Goal: Task Accomplishment & Management: Use online tool/utility

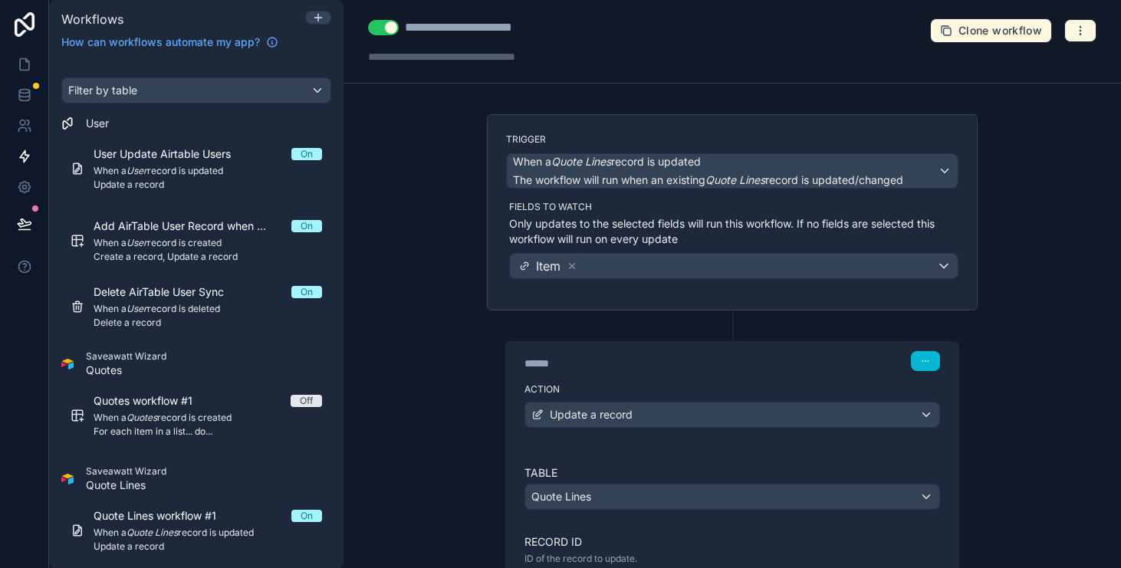
scroll to position [239, 0]
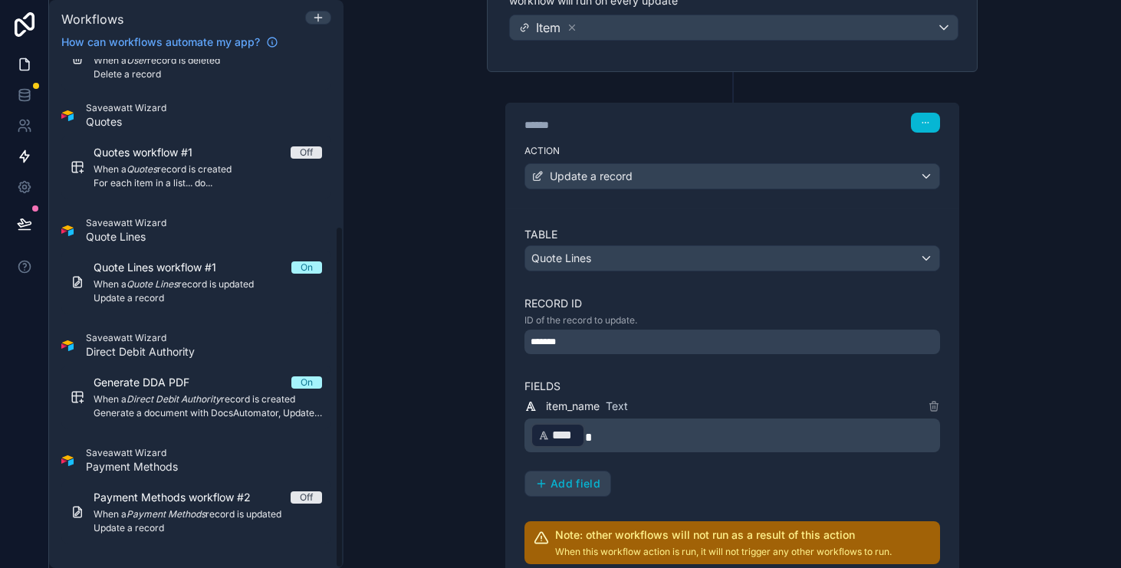
click at [21, 65] on icon at bounding box center [24, 64] width 15 height 15
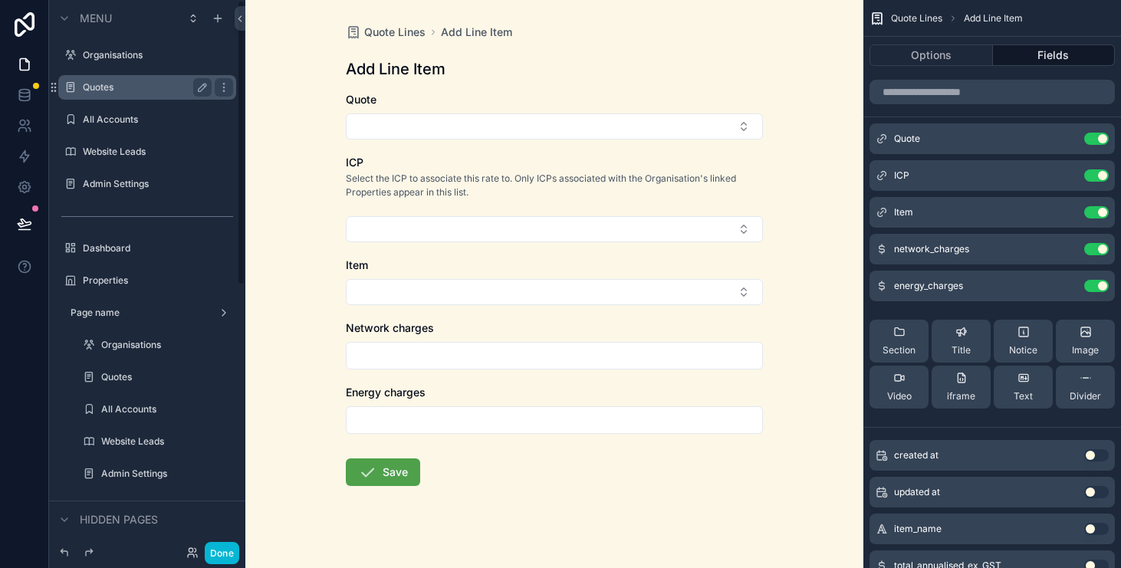
click at [134, 94] on div "Quotes" at bounding box center [147, 87] width 129 height 18
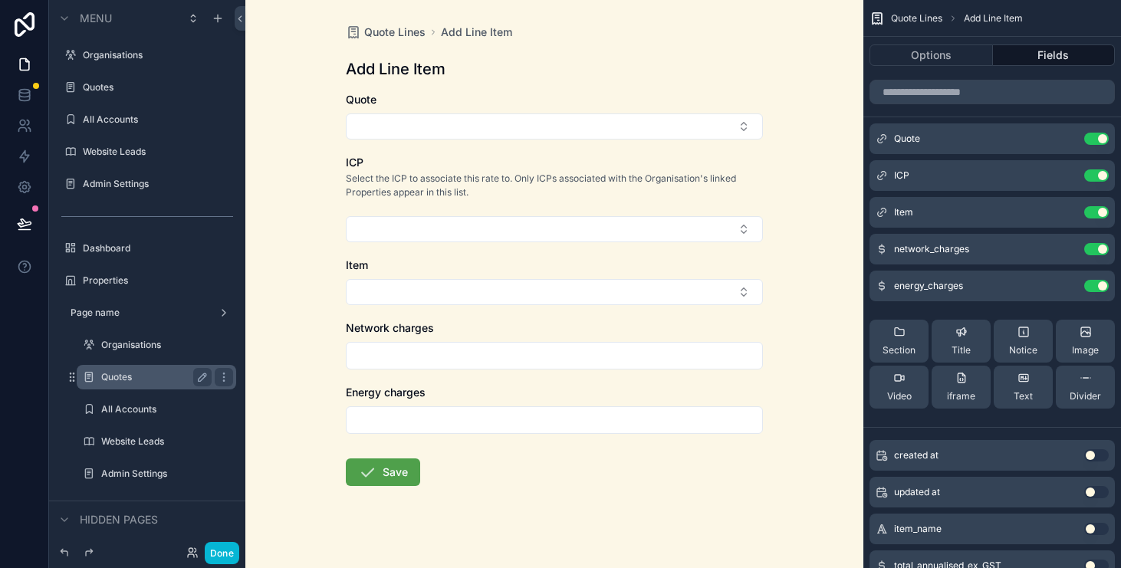
click at [170, 384] on div "Quotes" at bounding box center [156, 377] width 110 height 18
click at [116, 375] on label "Quotes" at bounding box center [153, 377] width 104 height 12
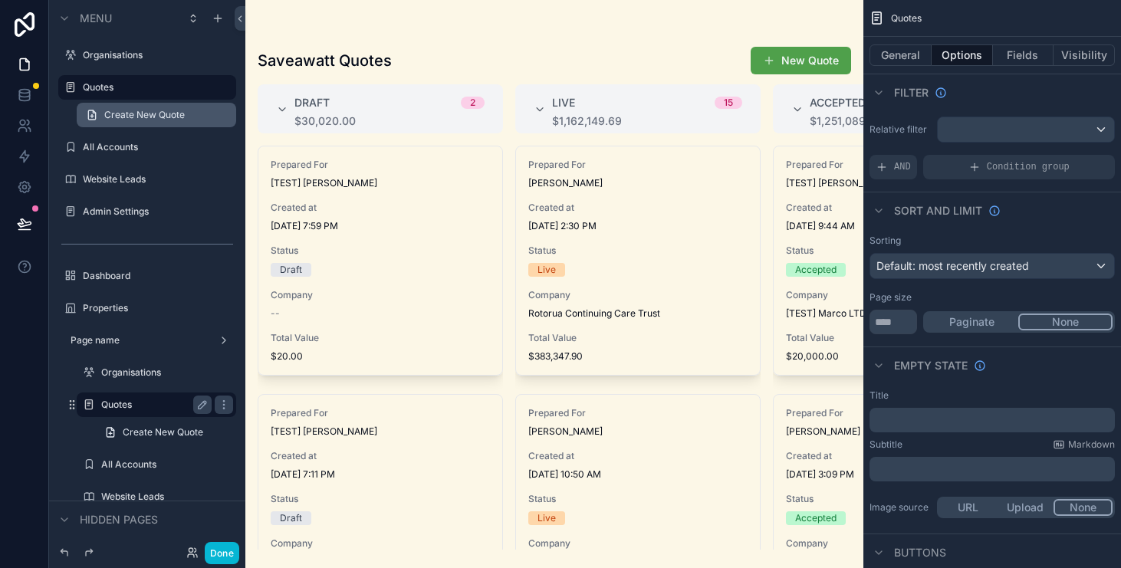
click at [157, 120] on span "Create New Quote" at bounding box center [144, 115] width 81 height 12
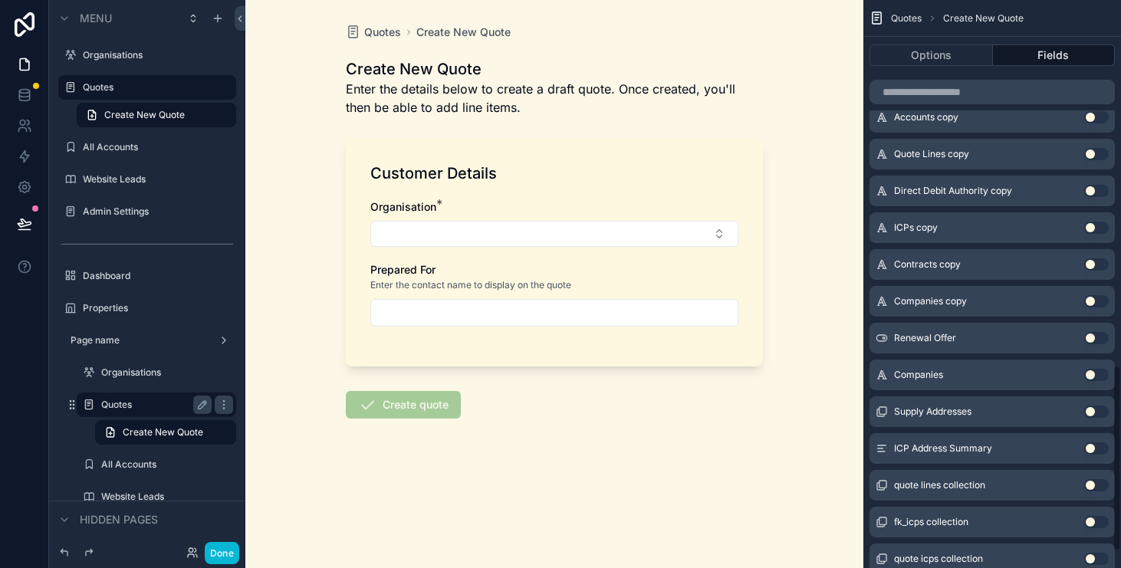
scroll to position [1161, 0]
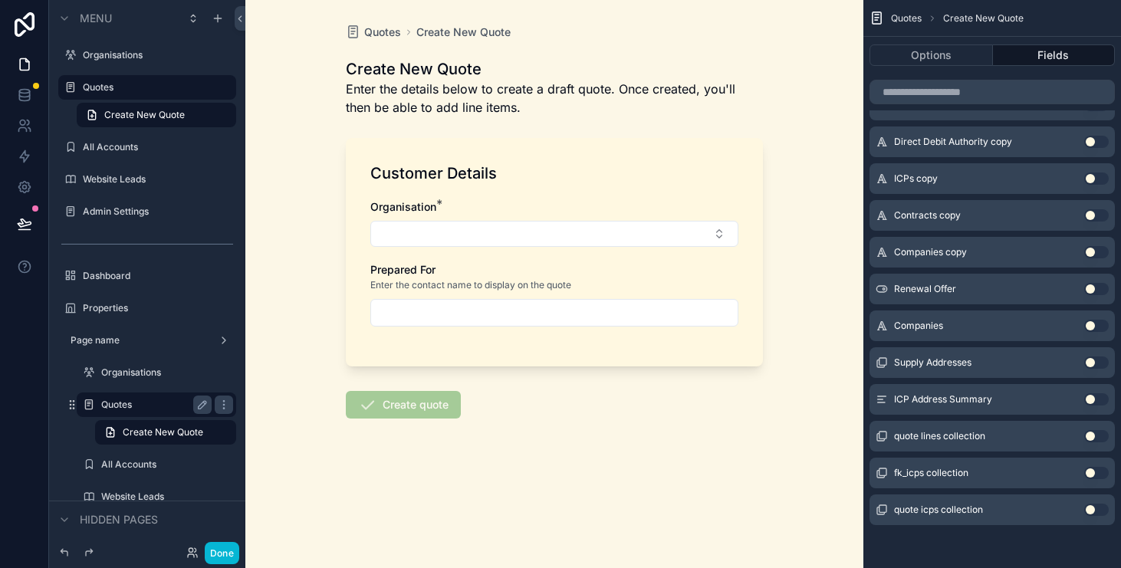
click at [1099, 476] on button "Use setting" at bounding box center [1097, 473] width 25 height 12
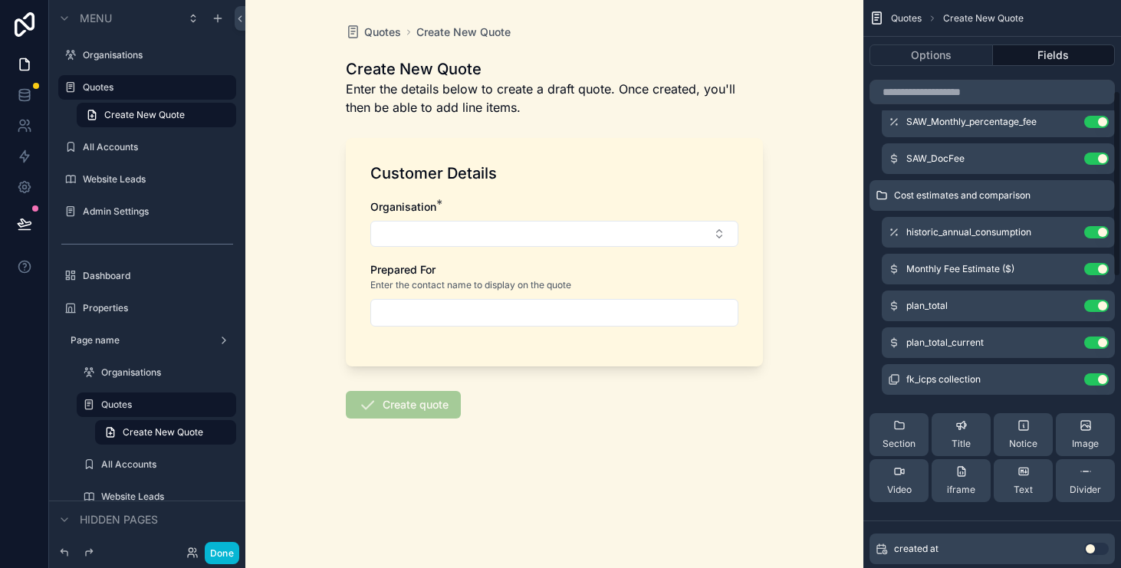
scroll to position [275, 0]
click at [1067, 374] on icon "scrollable content" at bounding box center [1066, 379] width 12 height 12
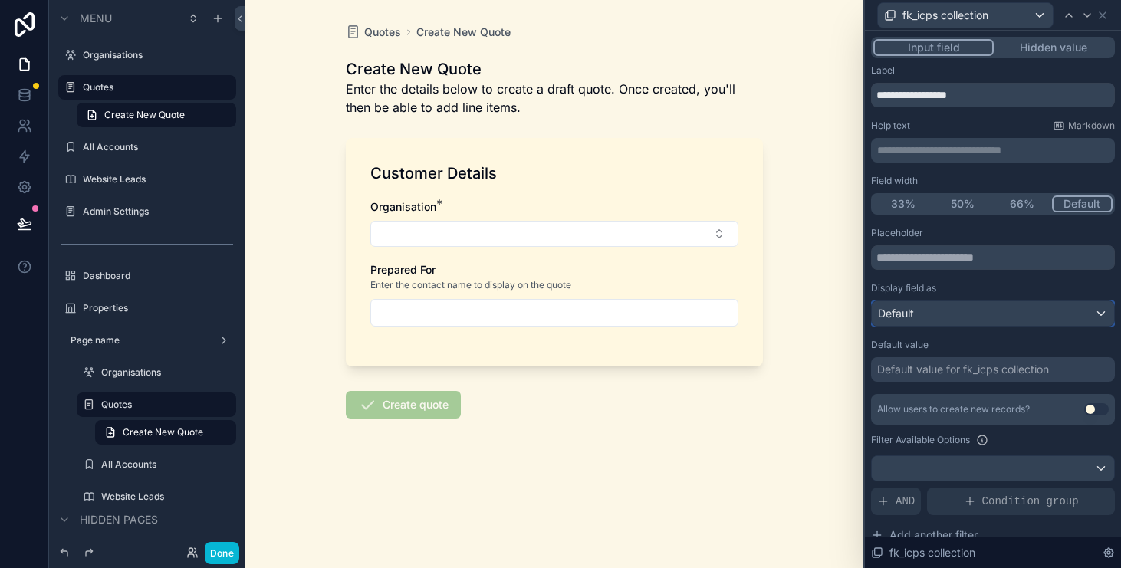
click at [1093, 307] on div "Default" at bounding box center [993, 313] width 242 height 25
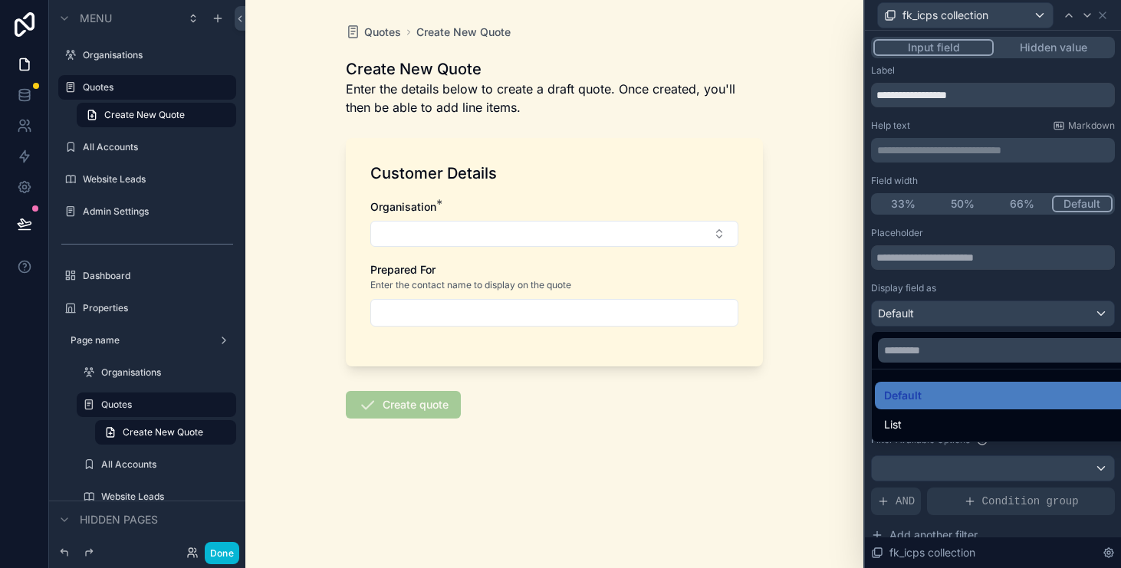
click at [1083, 282] on div at bounding box center [993, 284] width 256 height 568
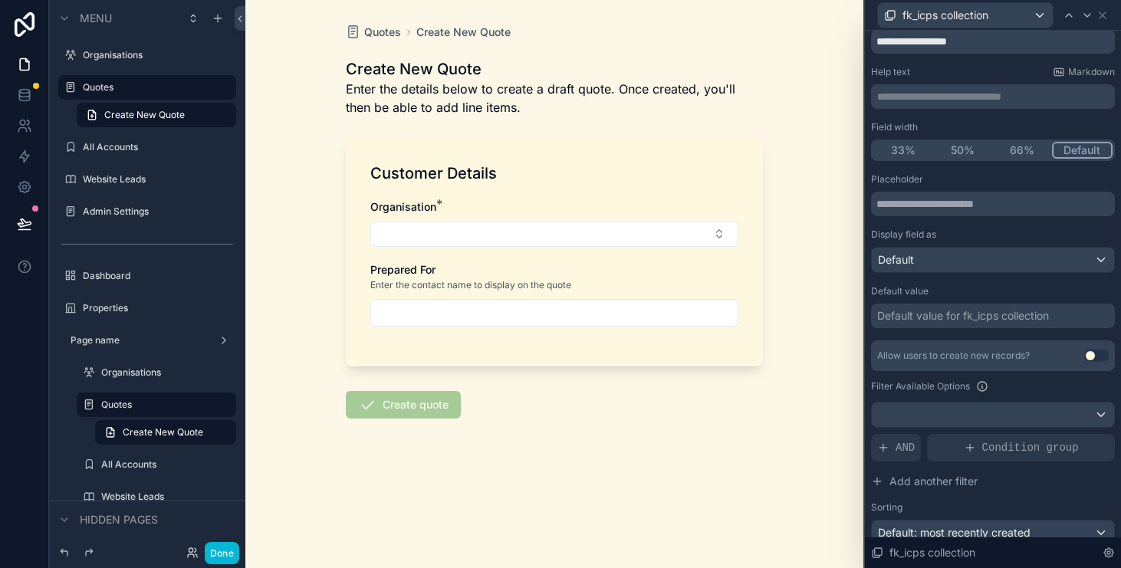
scroll to position [0, 0]
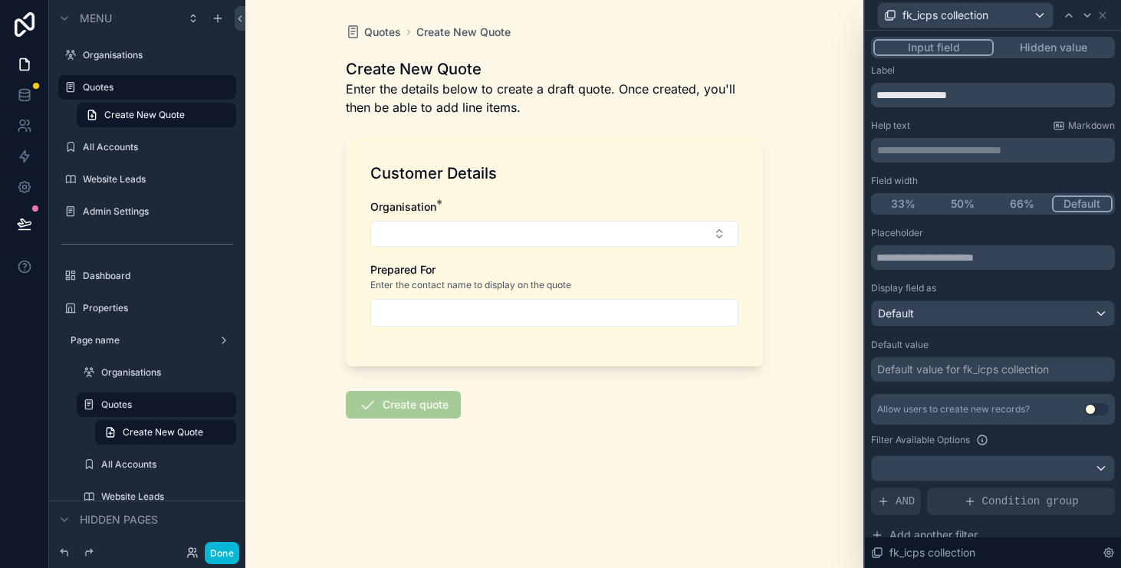
click at [1086, 43] on button "Hidden value" at bounding box center [1053, 47] width 119 height 17
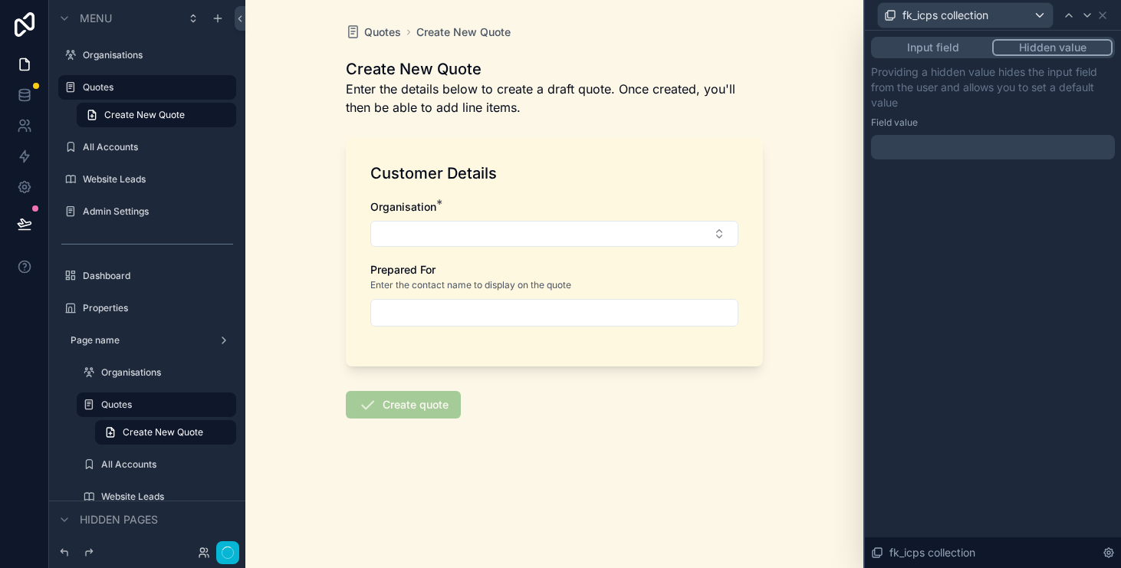
click at [1034, 154] on div at bounding box center [993, 147] width 244 height 25
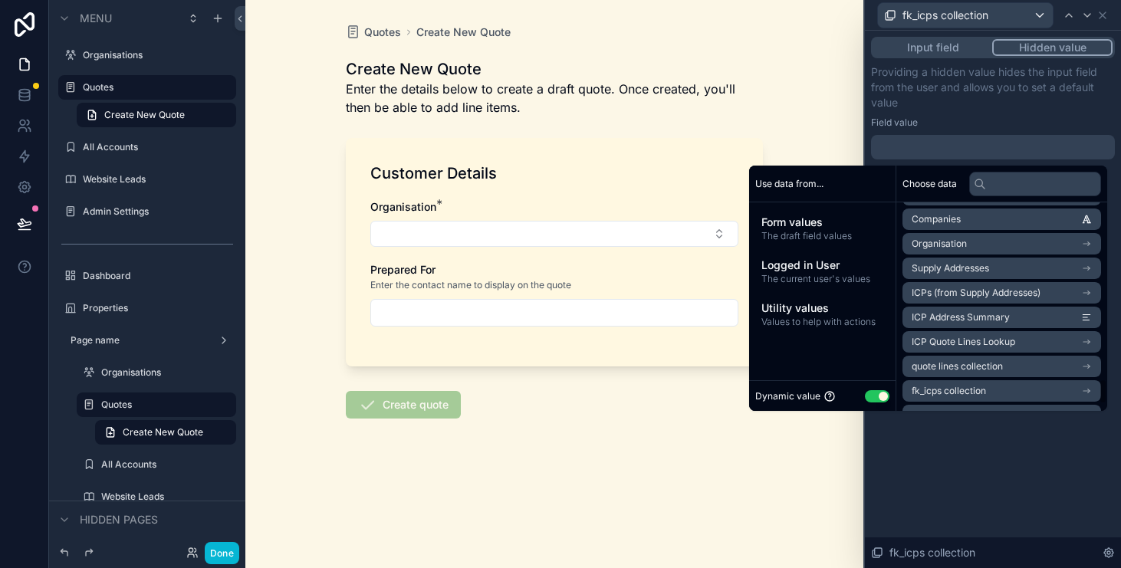
scroll to position [1439, 0]
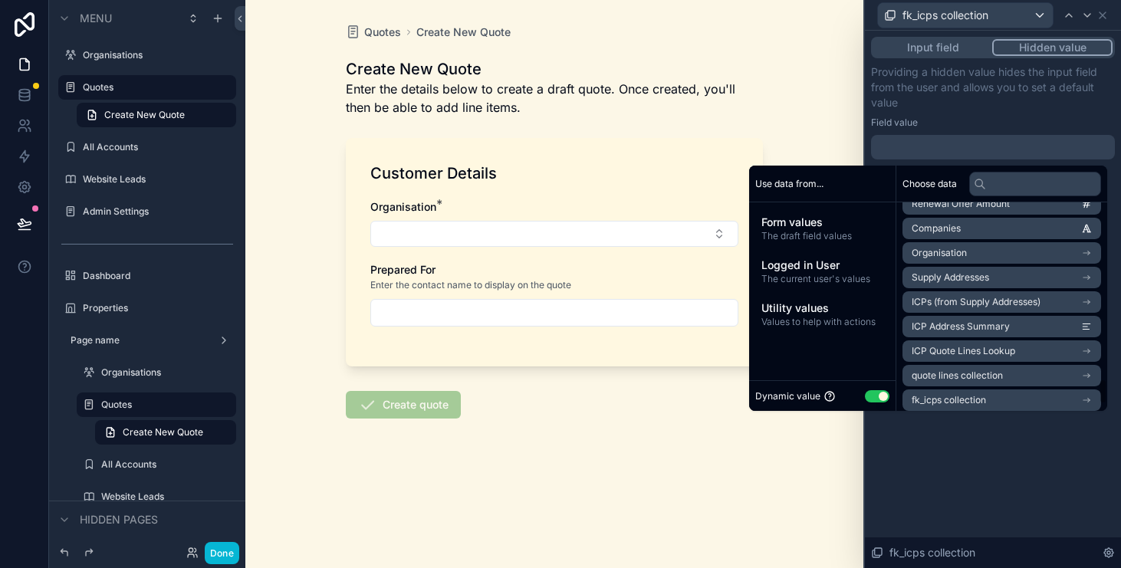
click at [1092, 252] on li "Organisation" at bounding box center [1002, 252] width 199 height 21
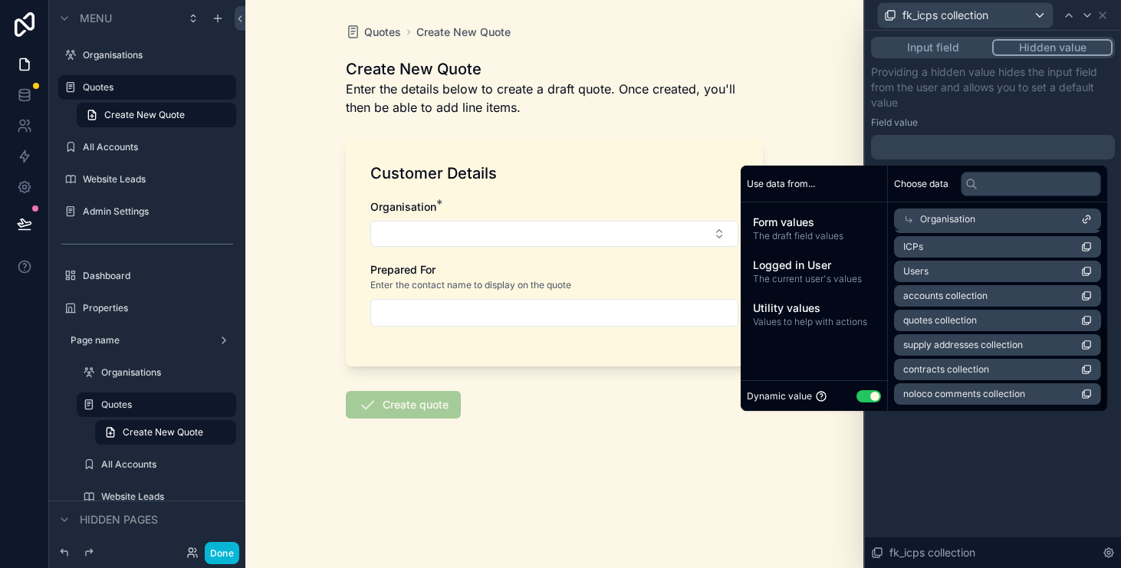
scroll to position [196, 0]
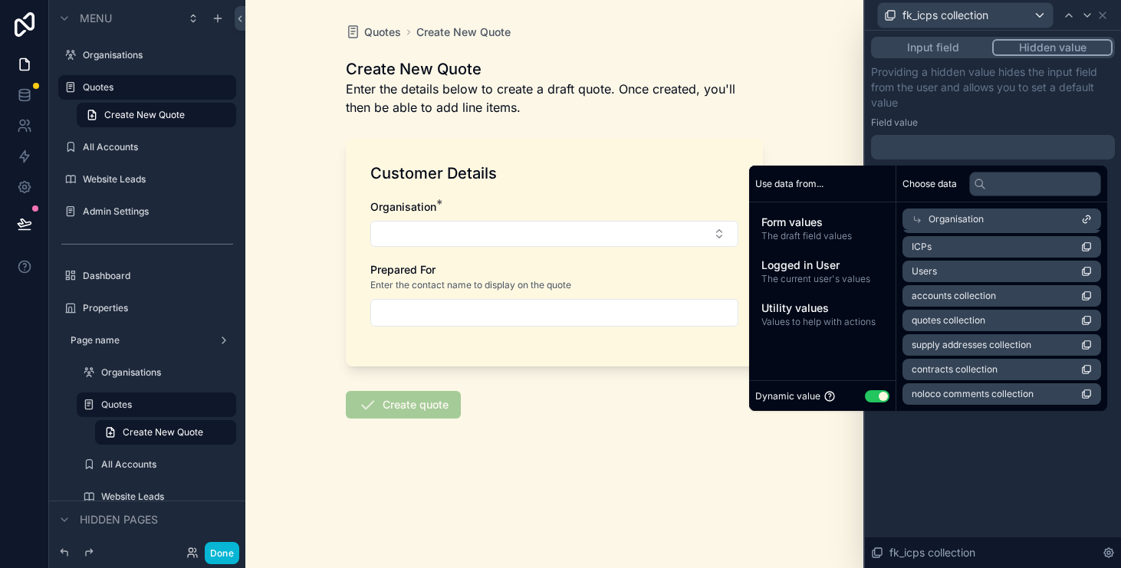
click at [1042, 482] on div "Input field Hidden value Providing a hidden value hides the input field from th…" at bounding box center [993, 300] width 256 height 538
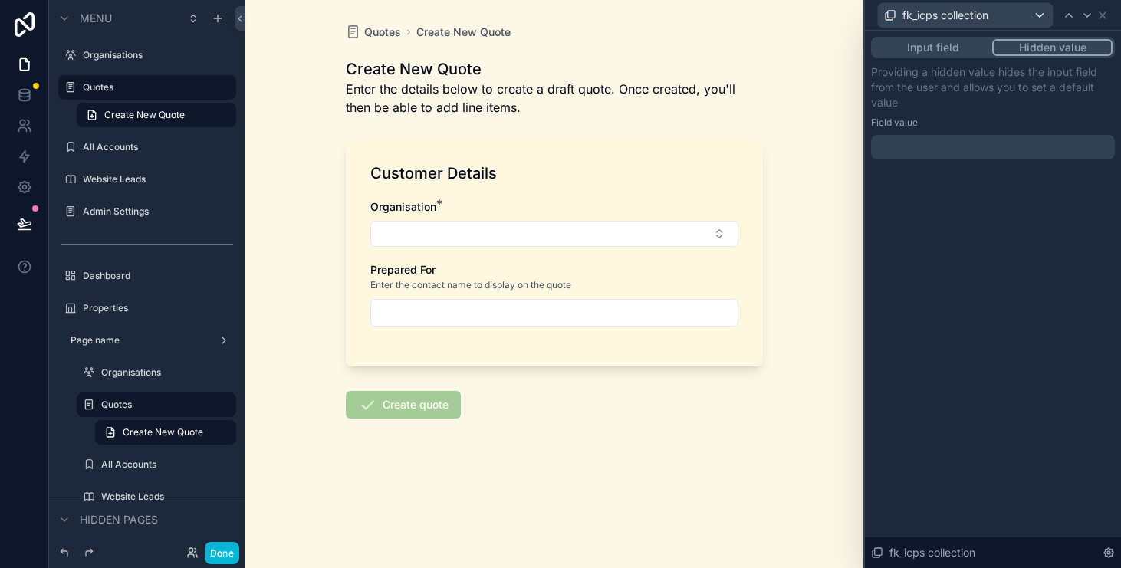
click at [947, 48] on button "Input field" at bounding box center [933, 47] width 119 height 17
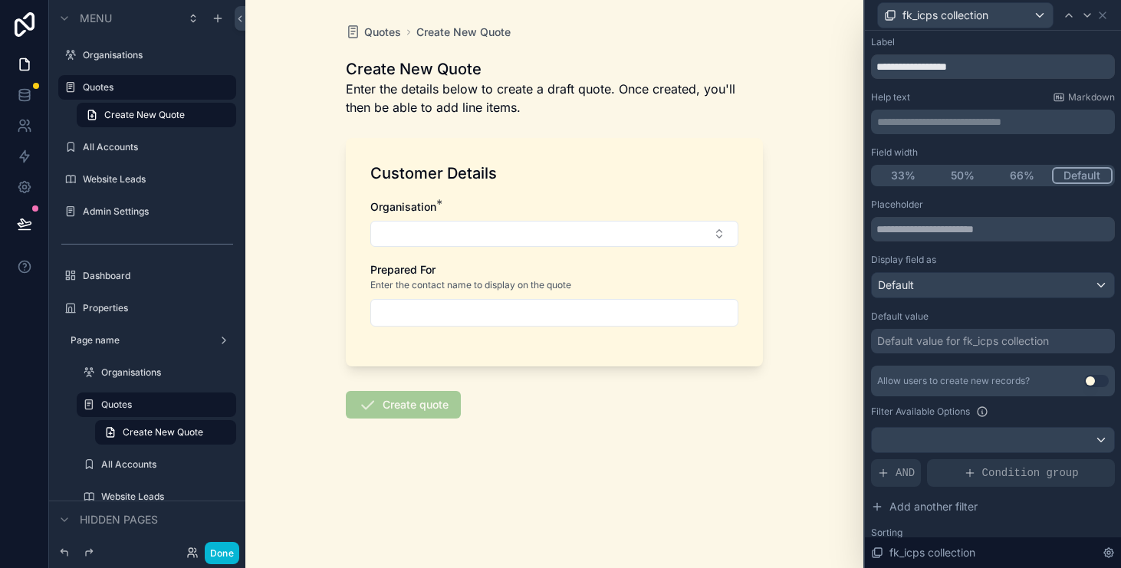
scroll to position [30, 0]
click at [968, 288] on div "Default" at bounding box center [993, 284] width 242 height 25
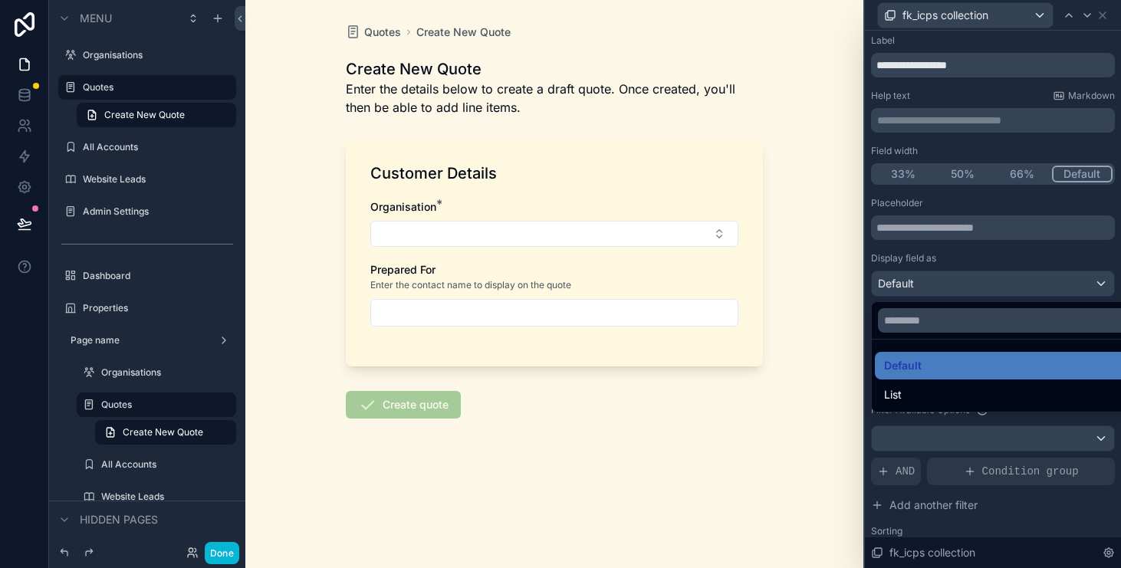
click at [971, 271] on div at bounding box center [993, 284] width 256 height 568
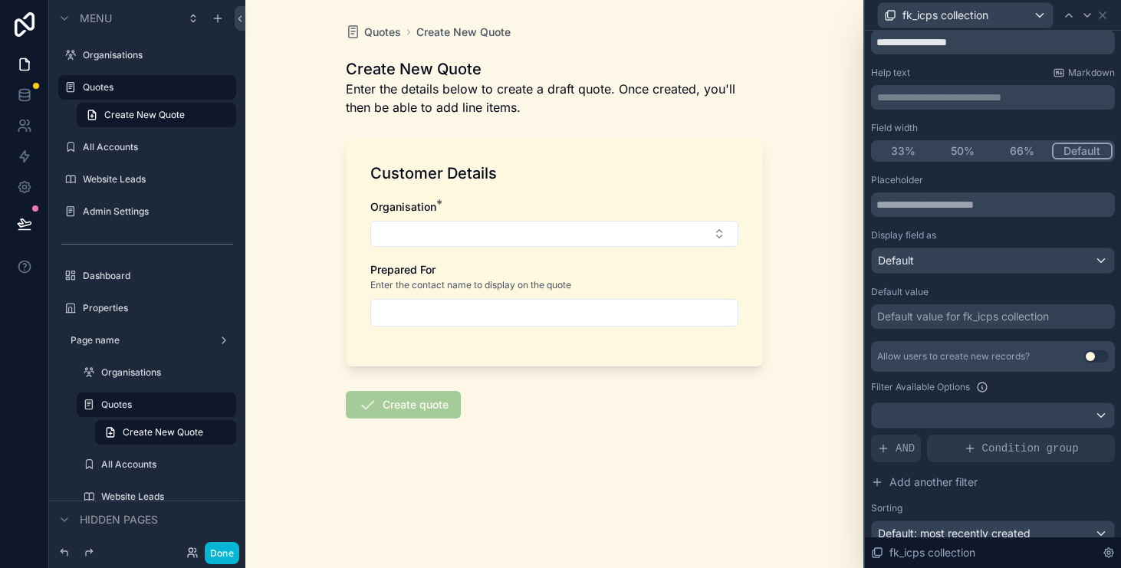
scroll to position [55, 0]
